Goal: Find specific page/section: Find specific page/section

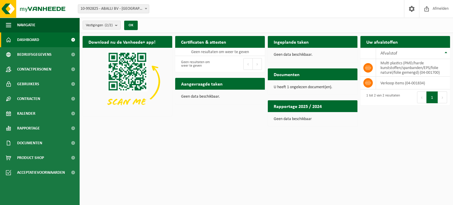
click at [40, 43] on link "Dashboard" at bounding box center [40, 39] width 80 height 15
click at [145, 8] on b at bounding box center [146, 8] width 2 height 1
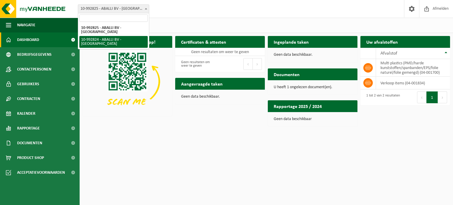
select select "170565"
